Goal: Check status: Check status

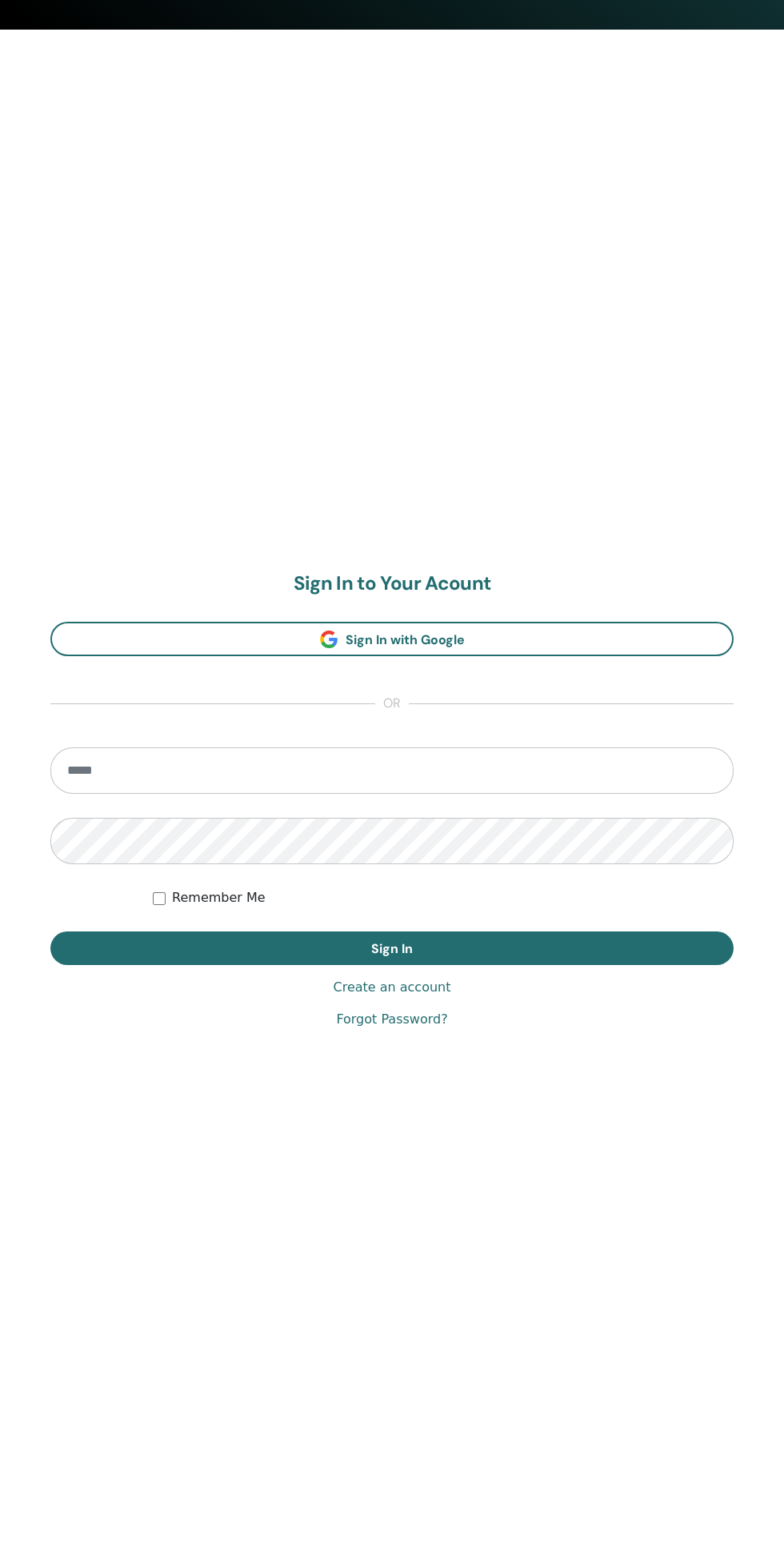
scroll to position [1512, 0]
click at [402, 771] on input "email" at bounding box center [392, 770] width 683 height 46
type input "**********"
click at [50, 932] on button "Sign In" at bounding box center [392, 948] width 683 height 34
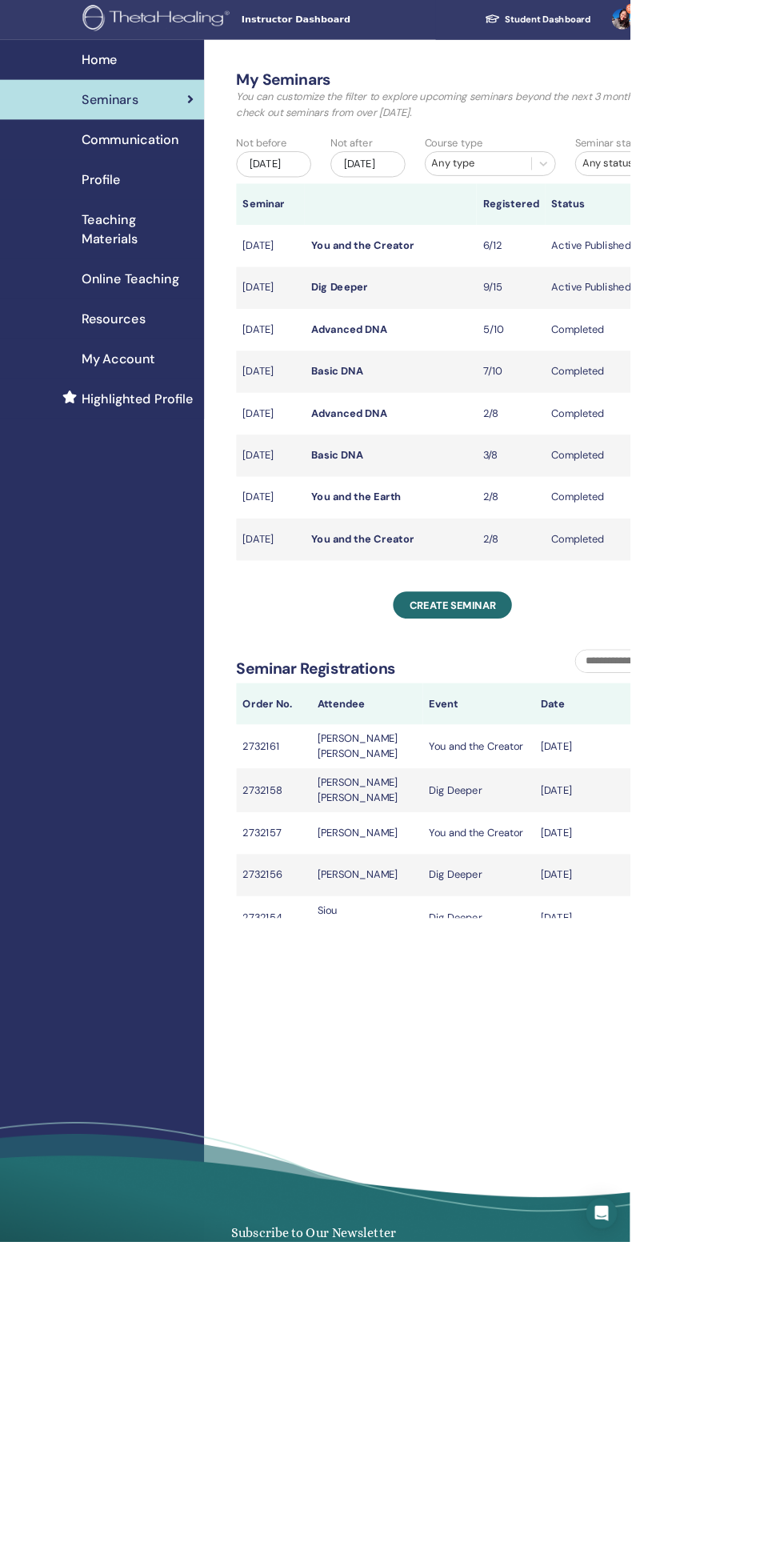
click at [439, 366] on link "Dig Deeper" at bounding box center [423, 358] width 69 height 16
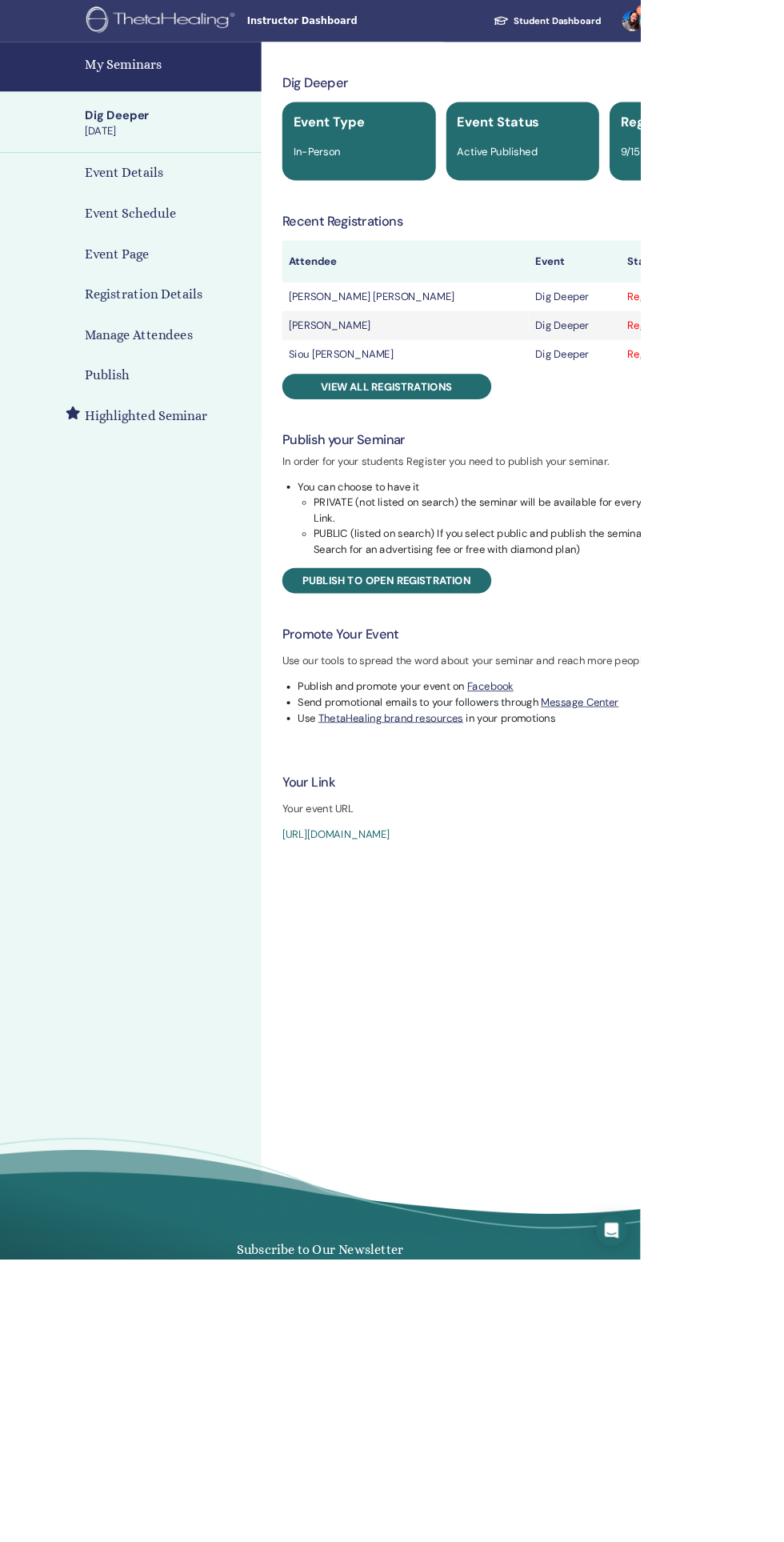
click at [563, 480] on link "View all registrations" at bounding box center [473, 474] width 256 height 31
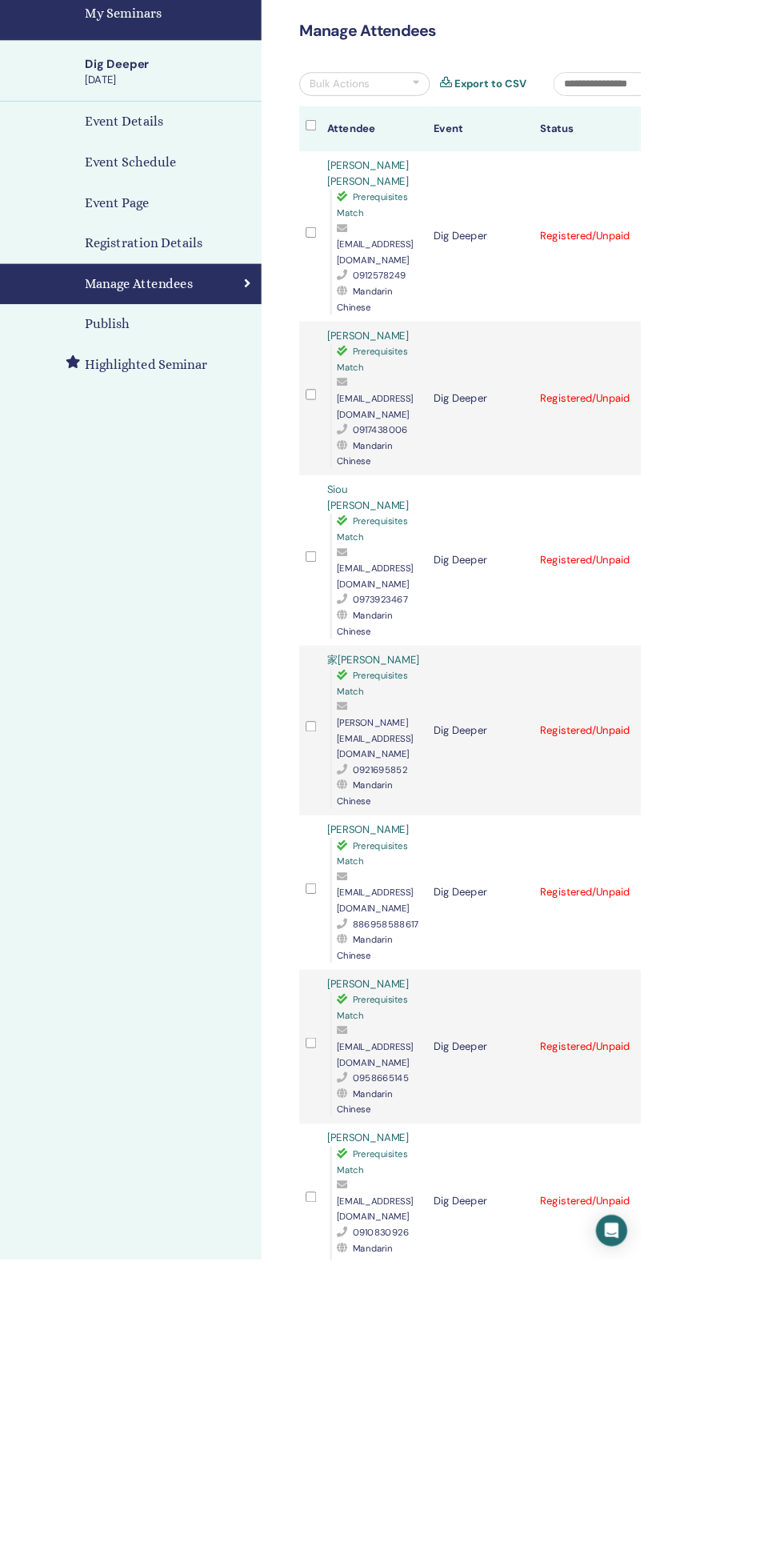
scroll to position [72, 0]
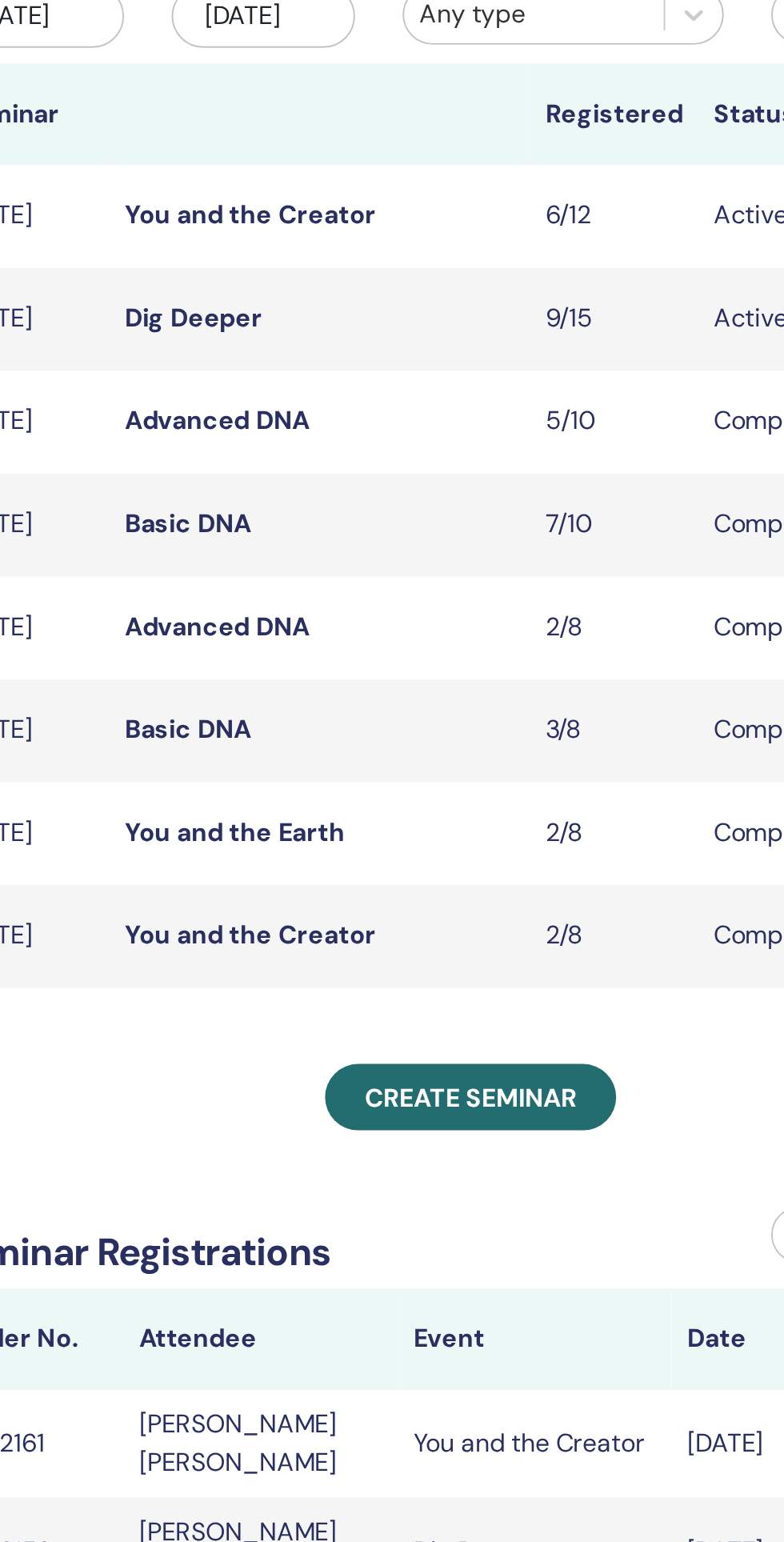
click at [495, 314] on link "You and the Creator" at bounding box center [452, 305] width 127 height 16
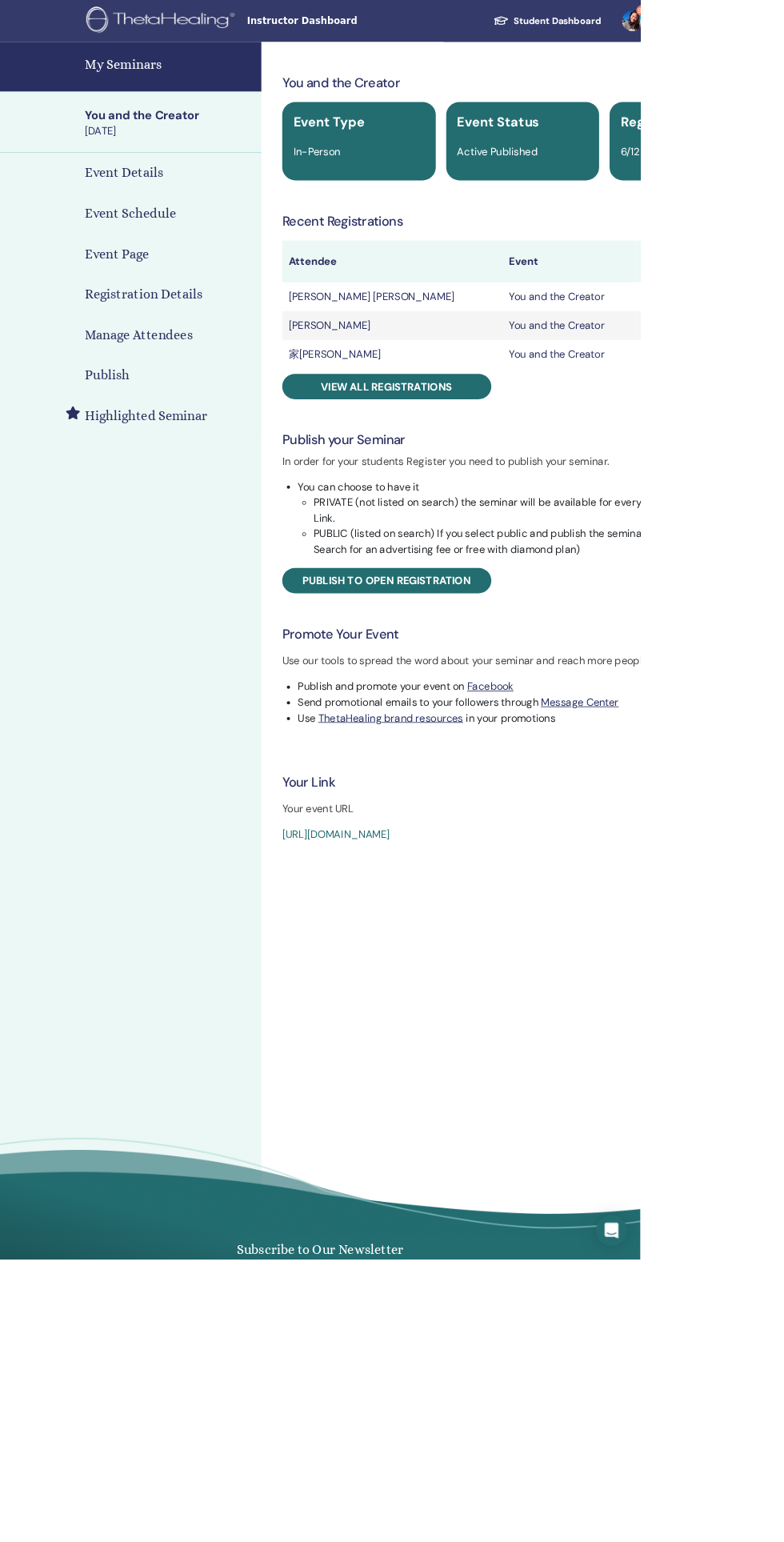
click at [522, 468] on span "View all registrations" at bounding box center [474, 473] width 160 height 16
